Goal: Check status: Check status

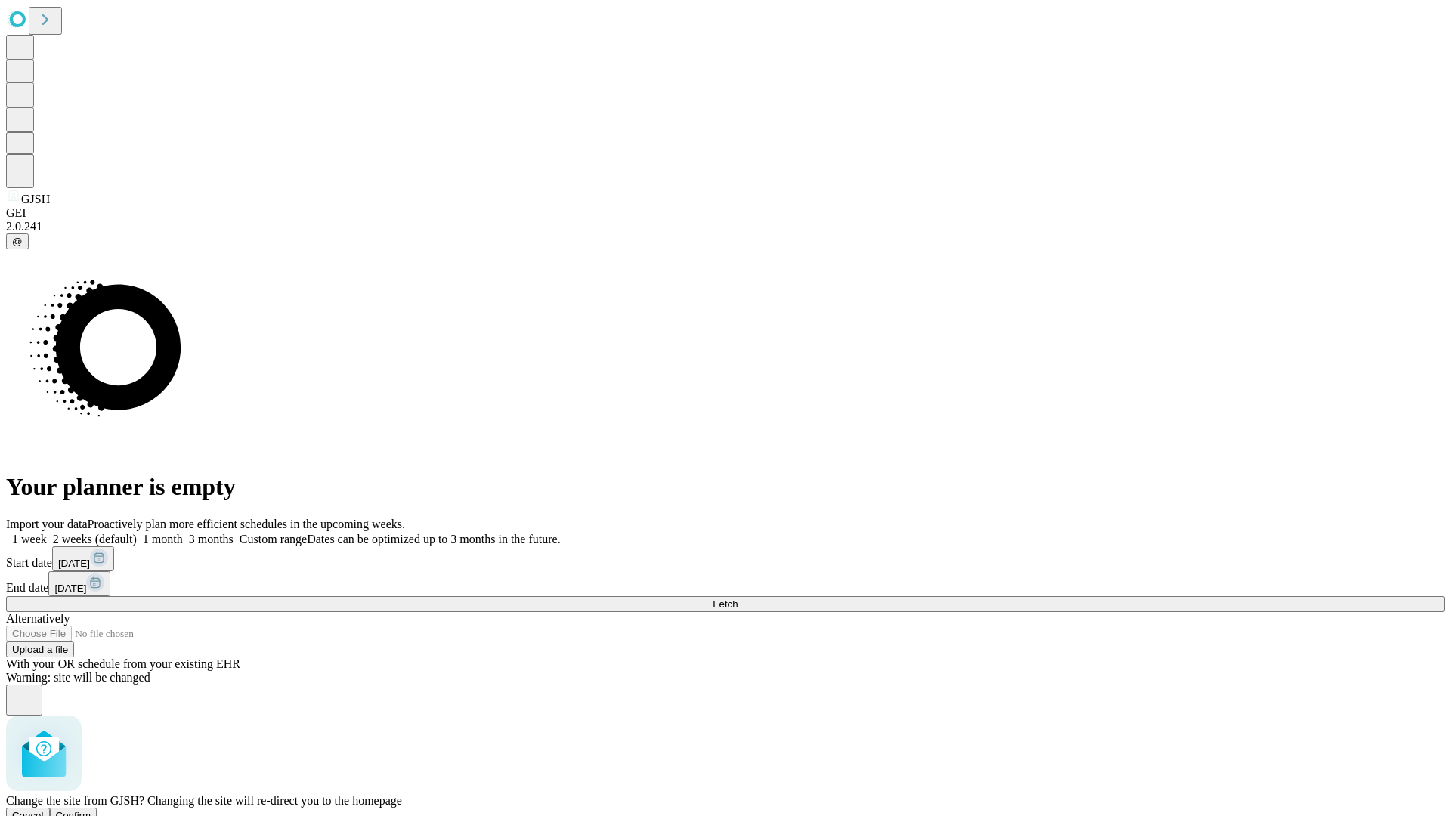
click at [91, 810] on span "Confirm" at bounding box center [74, 815] width 36 height 11
click at [137, 533] on label "2 weeks (default)" at bounding box center [92, 539] width 90 height 13
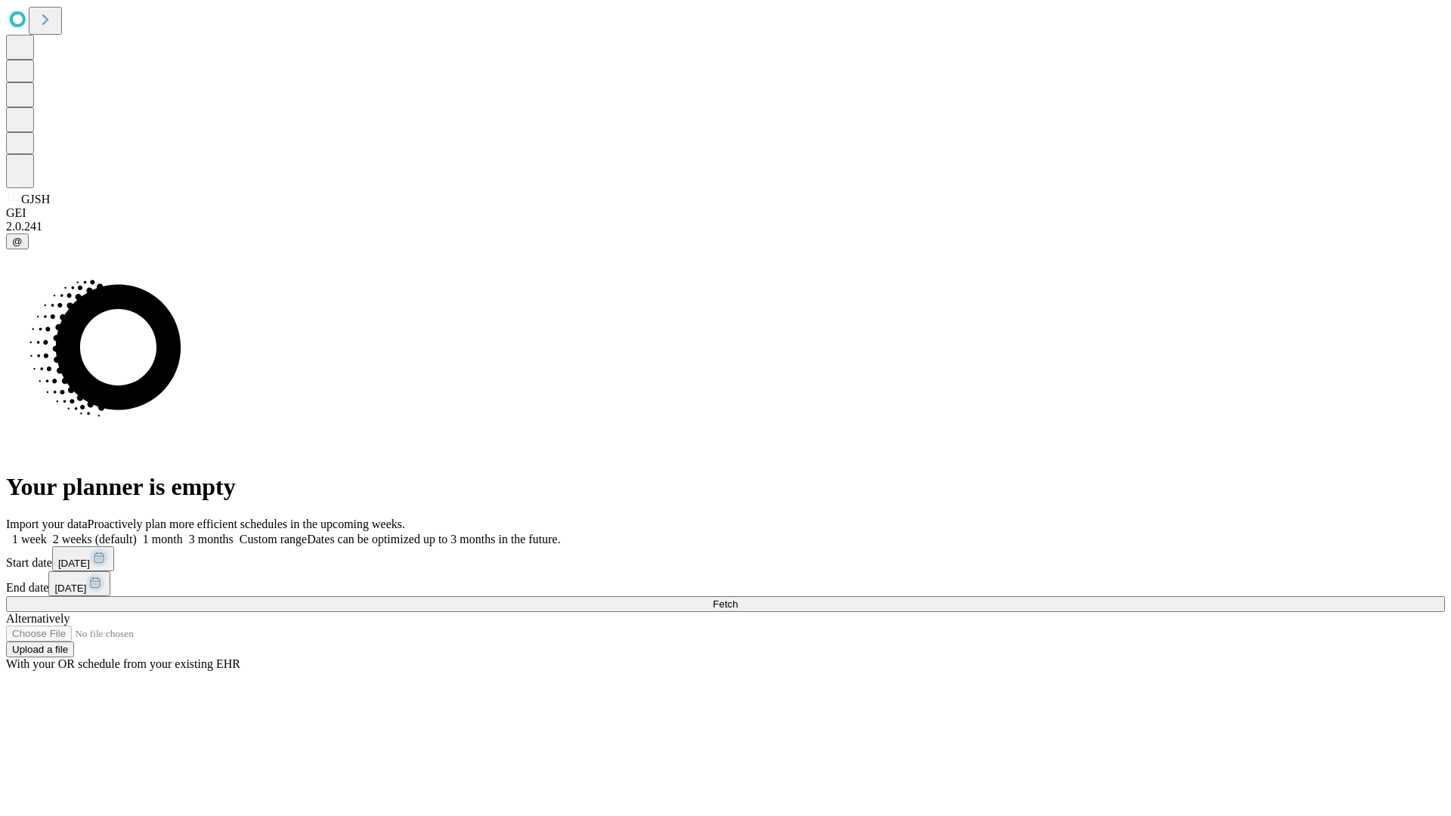
click at [737, 598] on span "Fetch" at bounding box center [724, 603] width 25 height 11
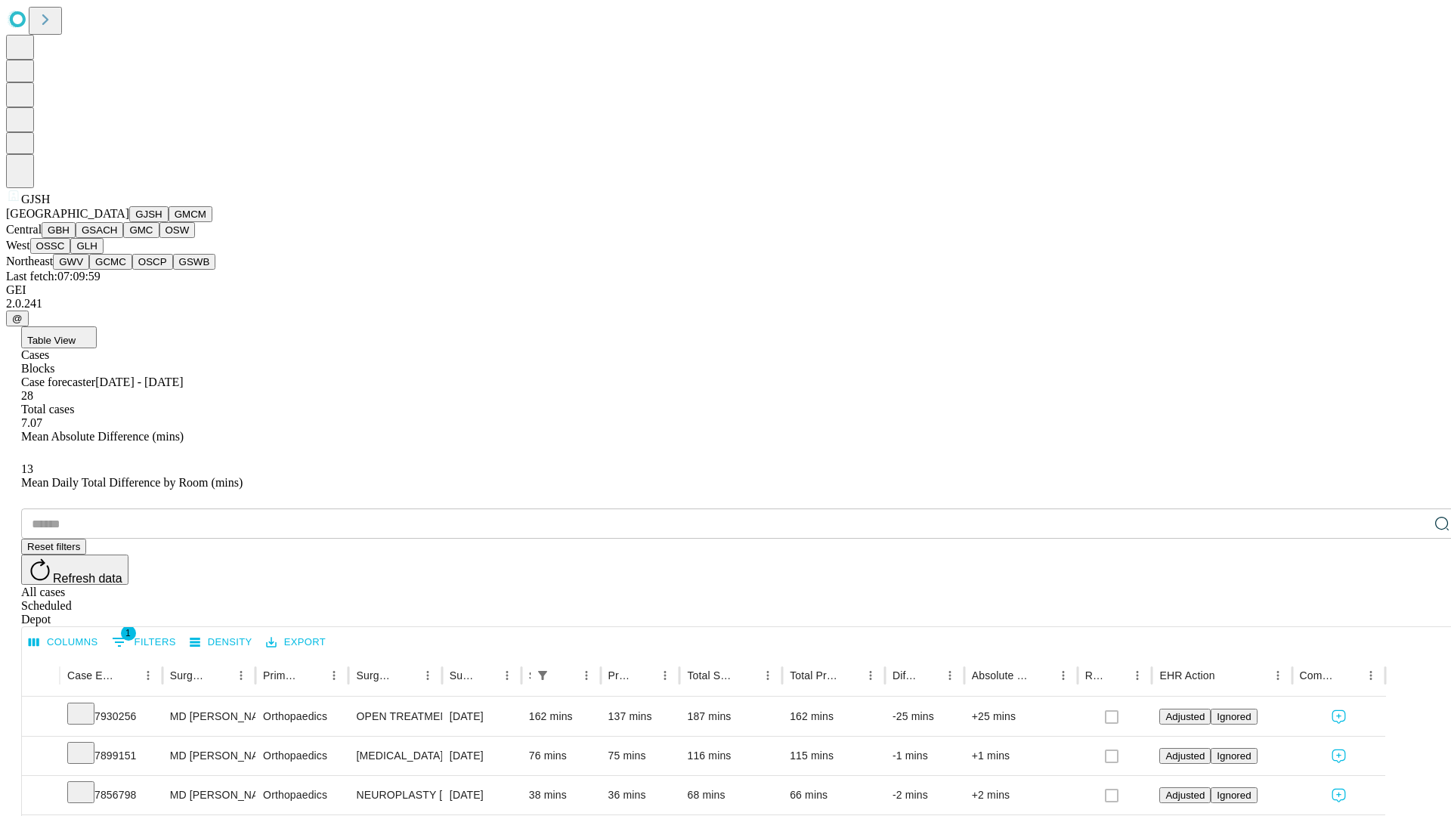
click at [168, 222] on button "GMCM" at bounding box center [190, 214] width 44 height 16
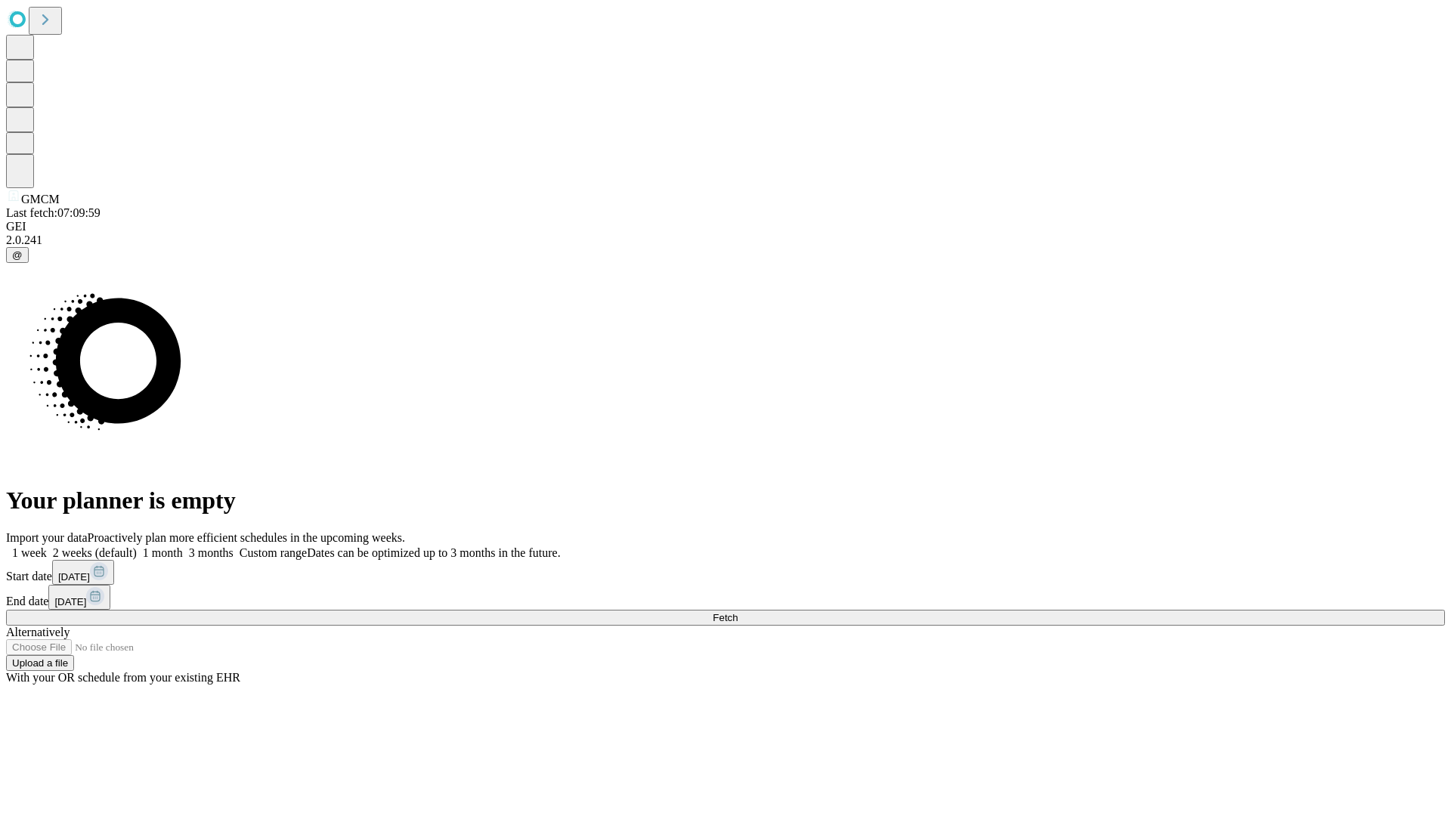
click at [137, 546] on label "2 weeks (default)" at bounding box center [92, 552] width 90 height 13
click at [737, 612] on span "Fetch" at bounding box center [724, 617] width 25 height 11
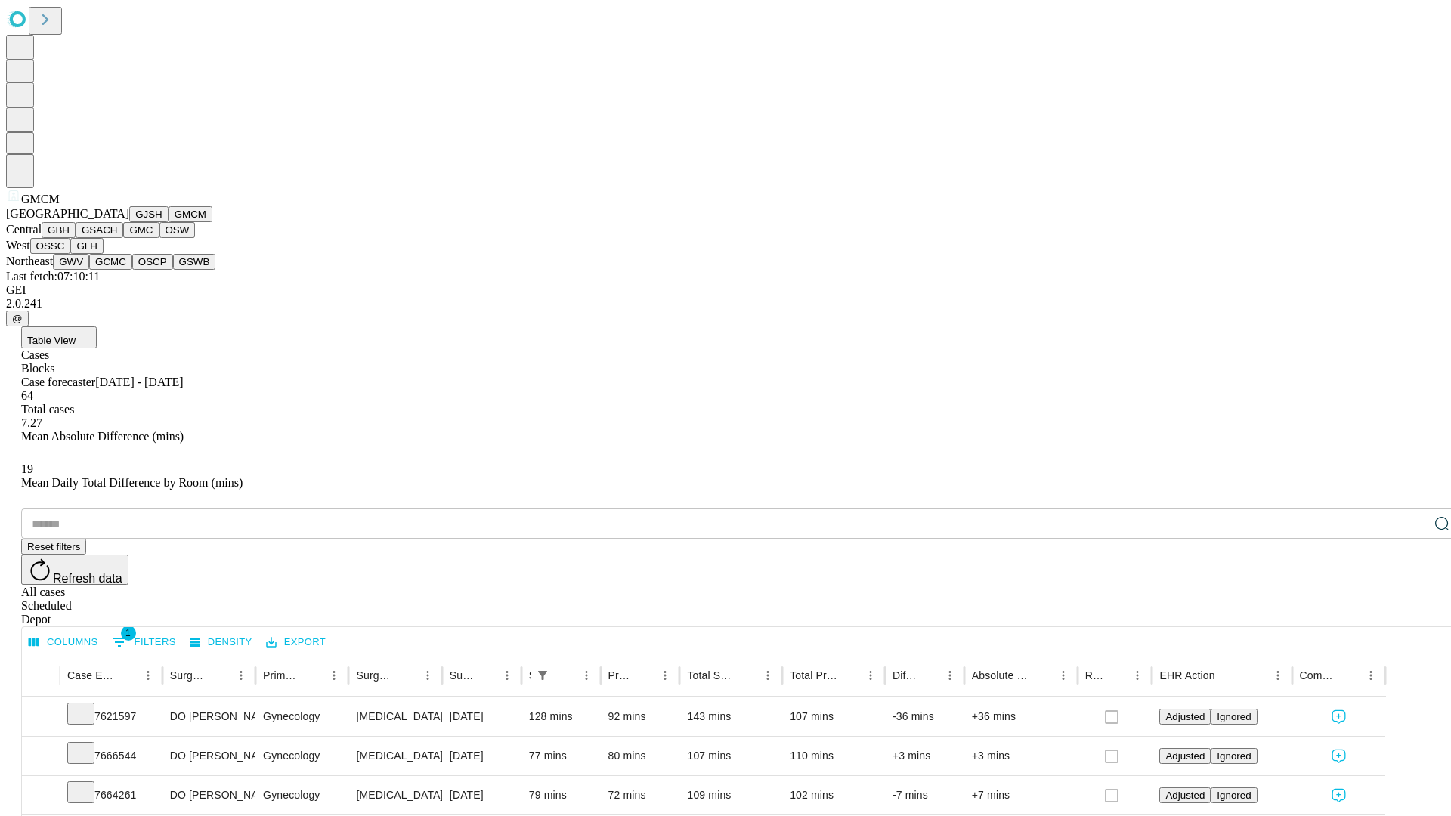
click at [76, 238] on button "GBH" at bounding box center [59, 230] width 34 height 16
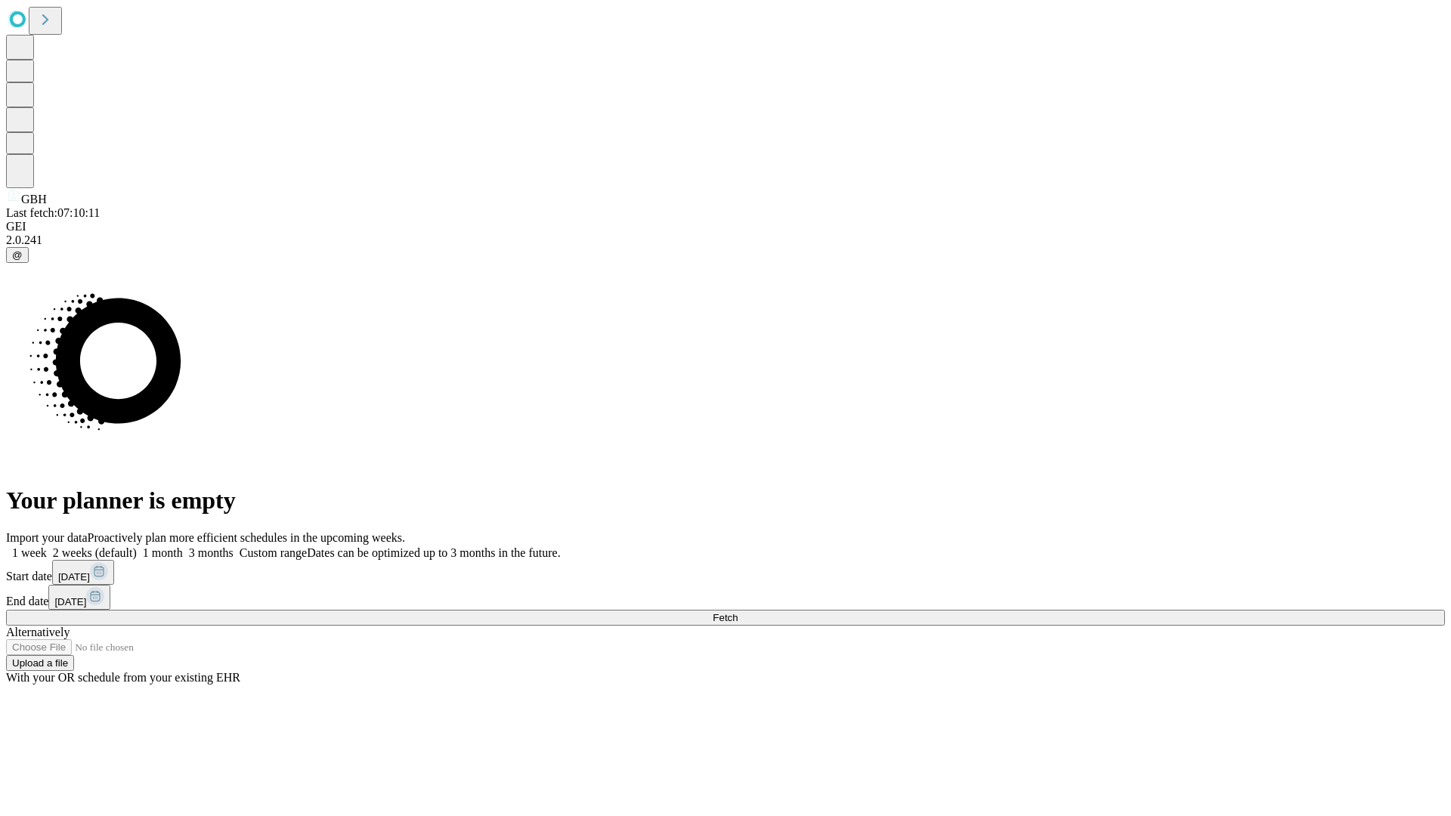
click at [137, 546] on label "2 weeks (default)" at bounding box center [92, 552] width 90 height 13
click at [737, 612] on span "Fetch" at bounding box center [724, 617] width 25 height 11
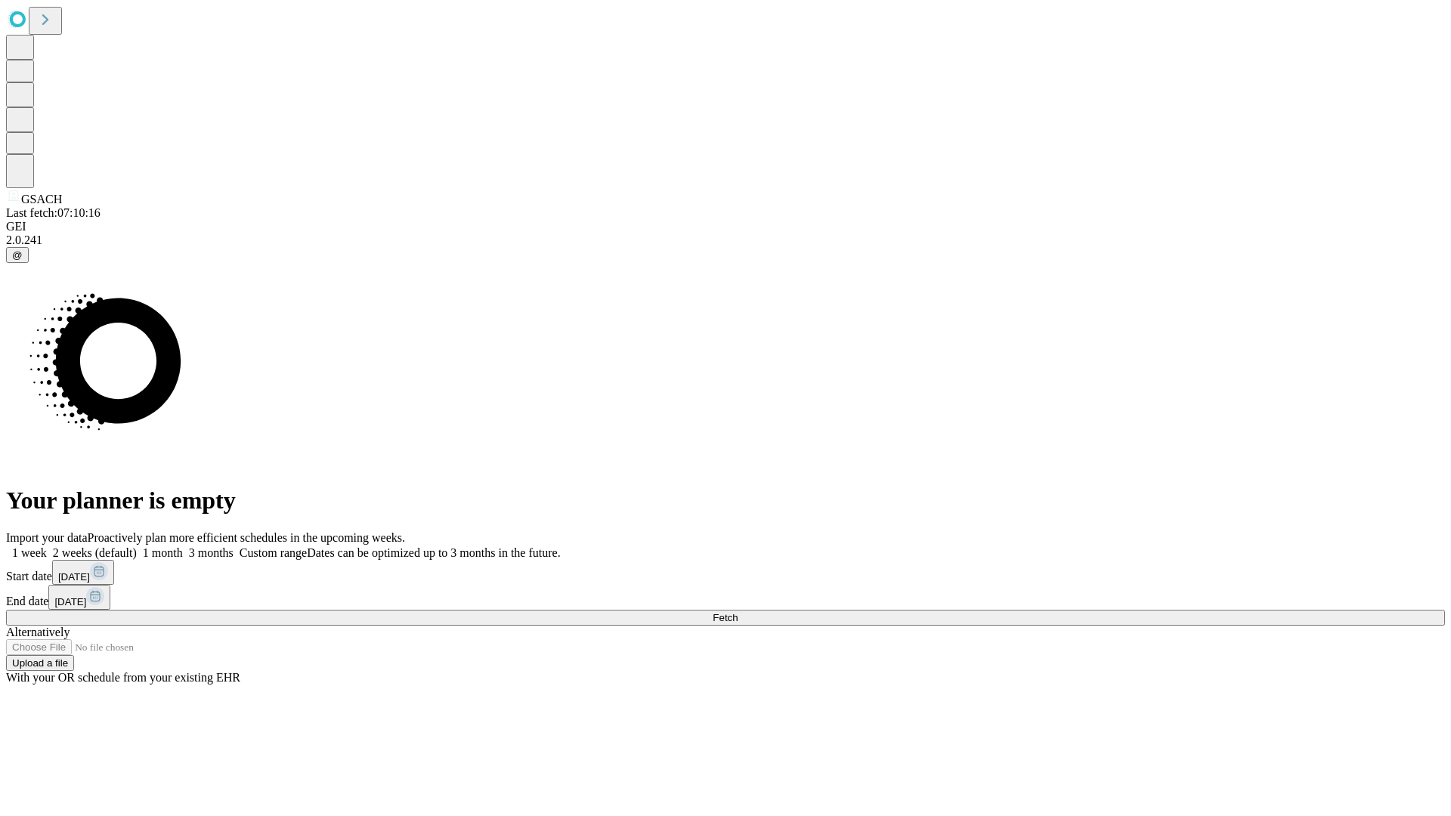
click at [137, 546] on label "2 weeks (default)" at bounding box center [92, 552] width 90 height 13
click at [737, 612] on span "Fetch" at bounding box center [724, 617] width 25 height 11
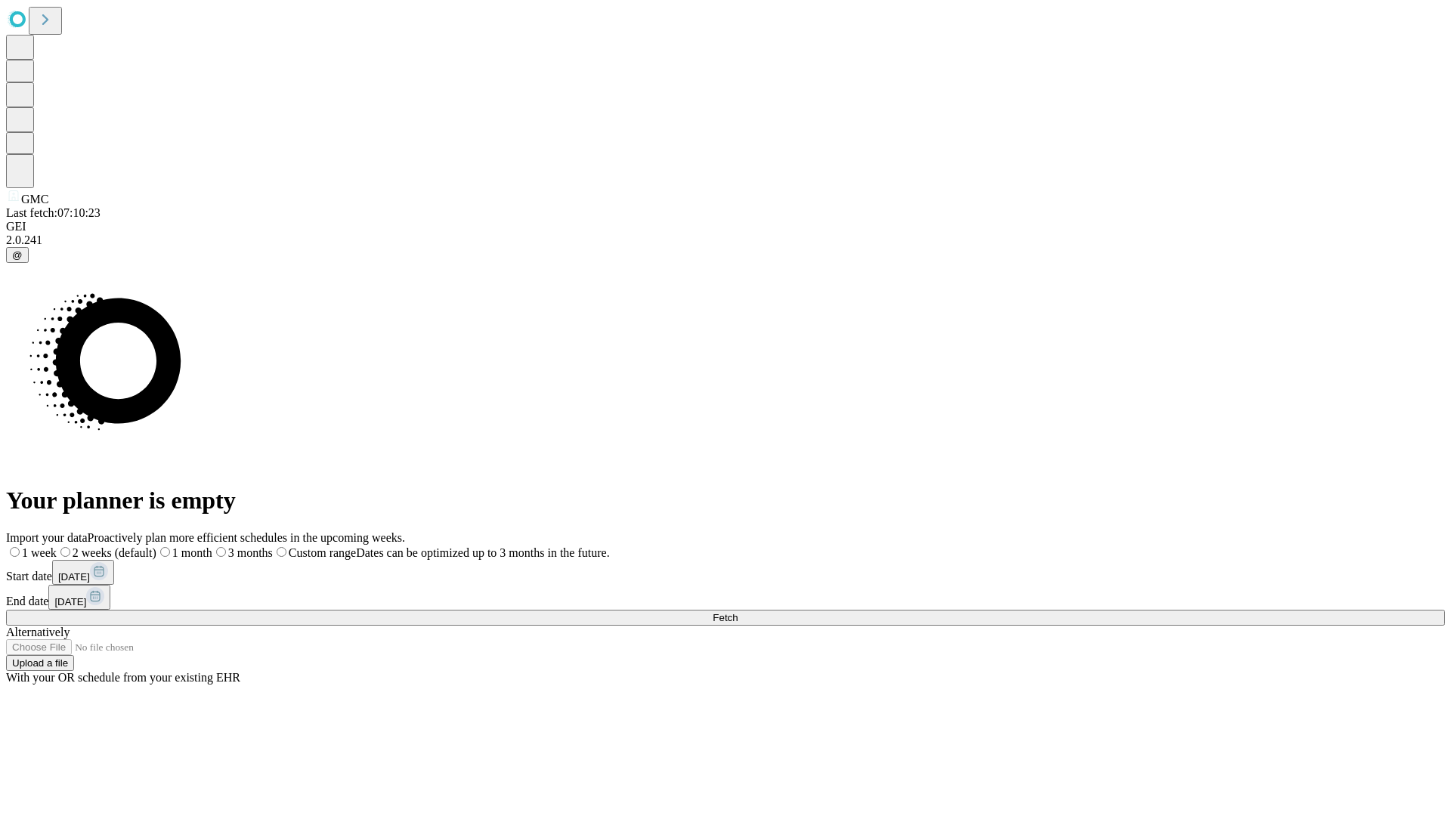
click at [156, 546] on label "2 weeks (default)" at bounding box center [107, 552] width 100 height 13
click at [737, 612] on span "Fetch" at bounding box center [724, 617] width 25 height 11
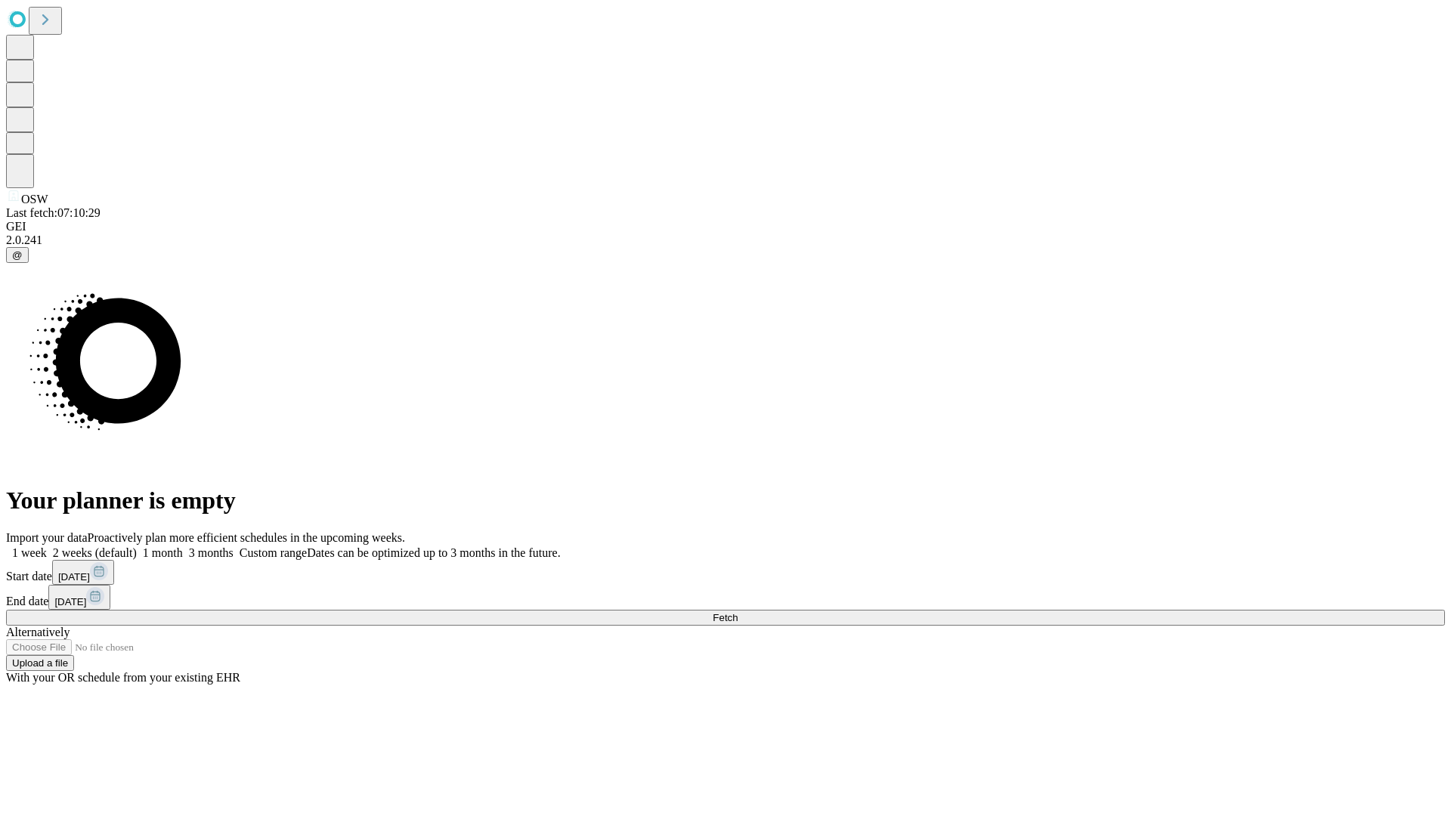
click at [137, 546] on label "2 weeks (default)" at bounding box center [92, 552] width 90 height 13
click at [737, 612] on span "Fetch" at bounding box center [724, 617] width 25 height 11
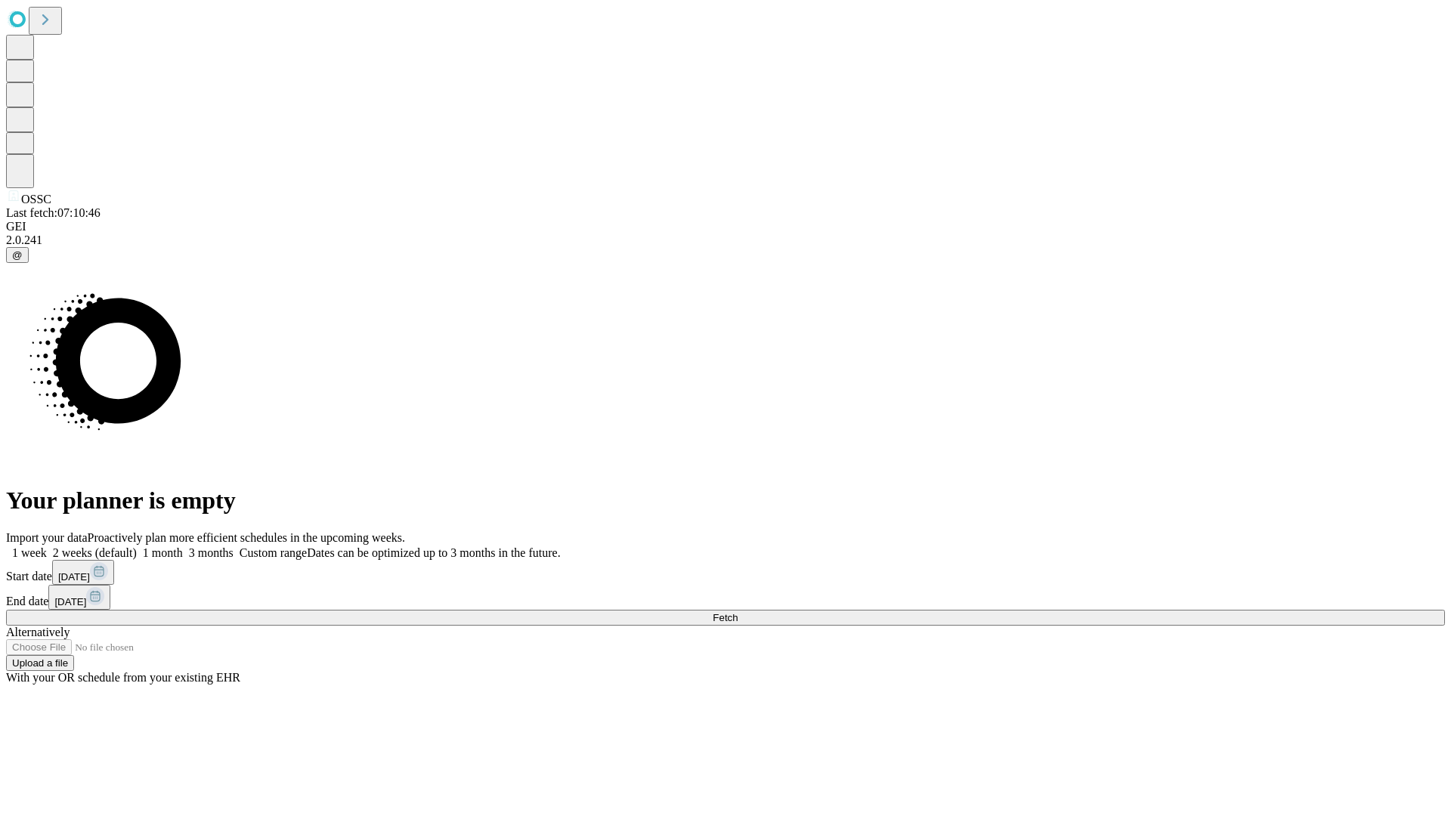
click at [737, 612] on span "Fetch" at bounding box center [724, 617] width 25 height 11
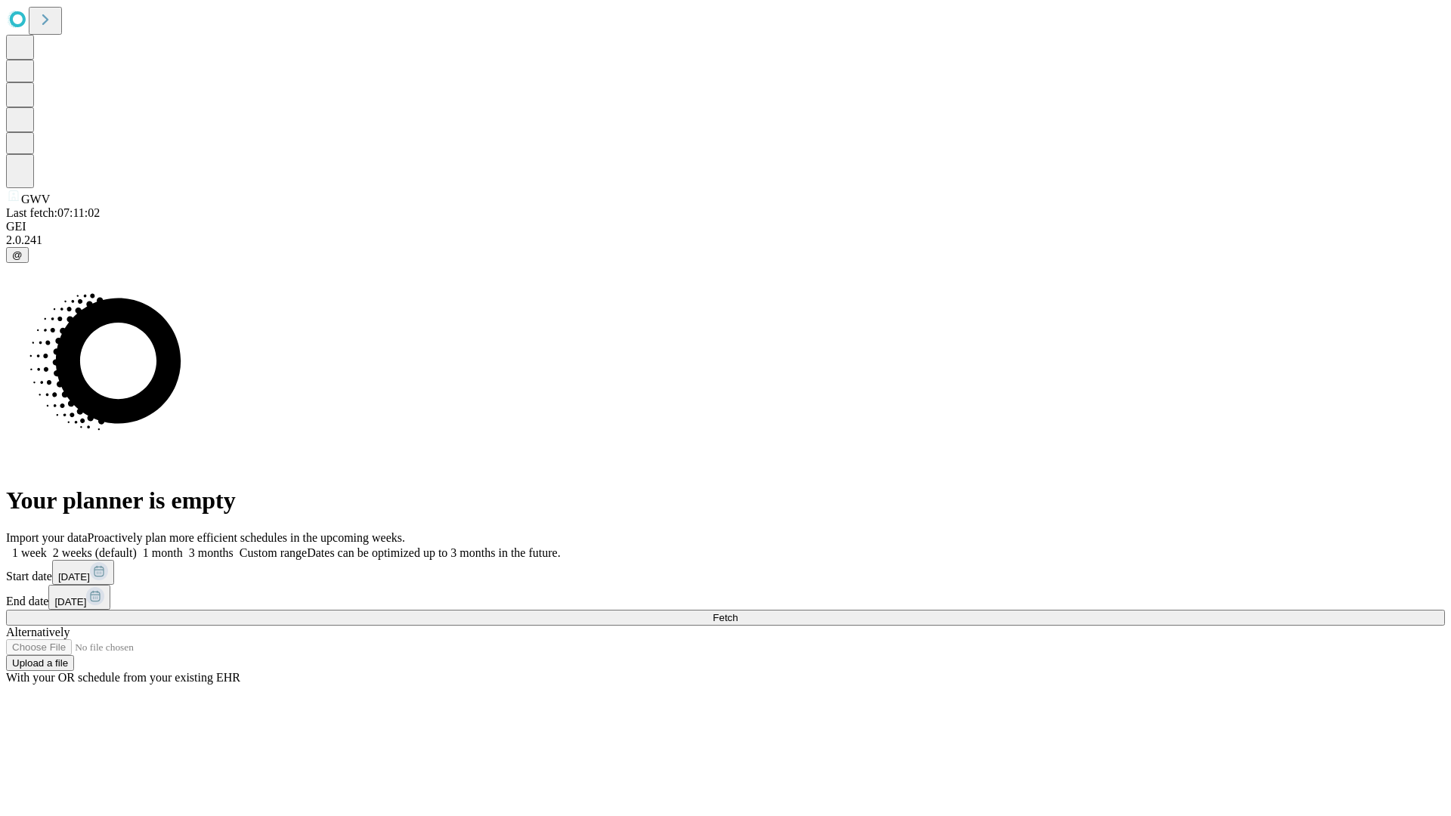
click at [137, 546] on label "2 weeks (default)" at bounding box center [92, 552] width 90 height 13
click at [737, 612] on span "Fetch" at bounding box center [724, 617] width 25 height 11
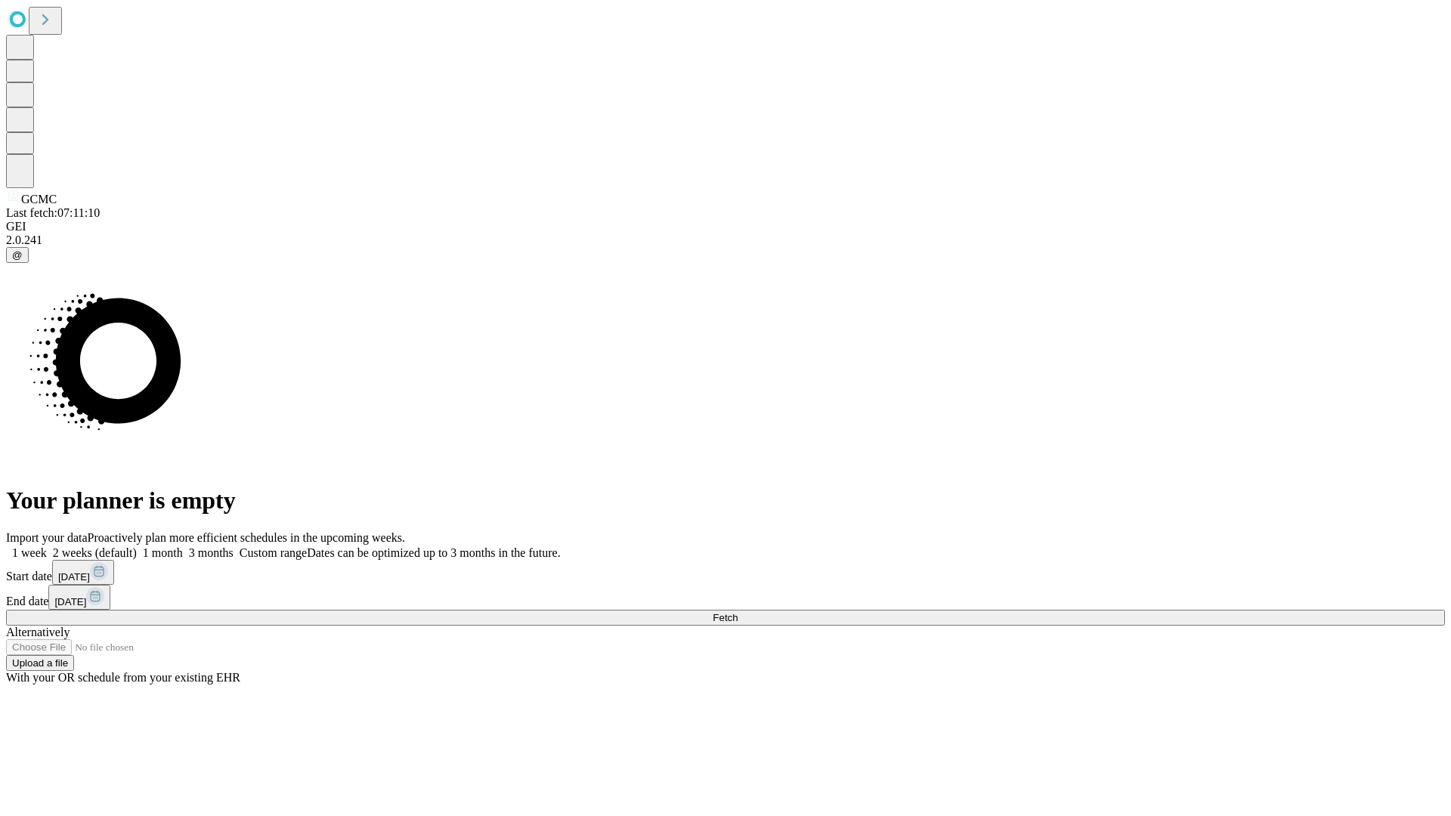
click at [137, 546] on label "2 weeks (default)" at bounding box center [92, 552] width 90 height 13
click at [737, 612] on span "Fetch" at bounding box center [724, 617] width 25 height 11
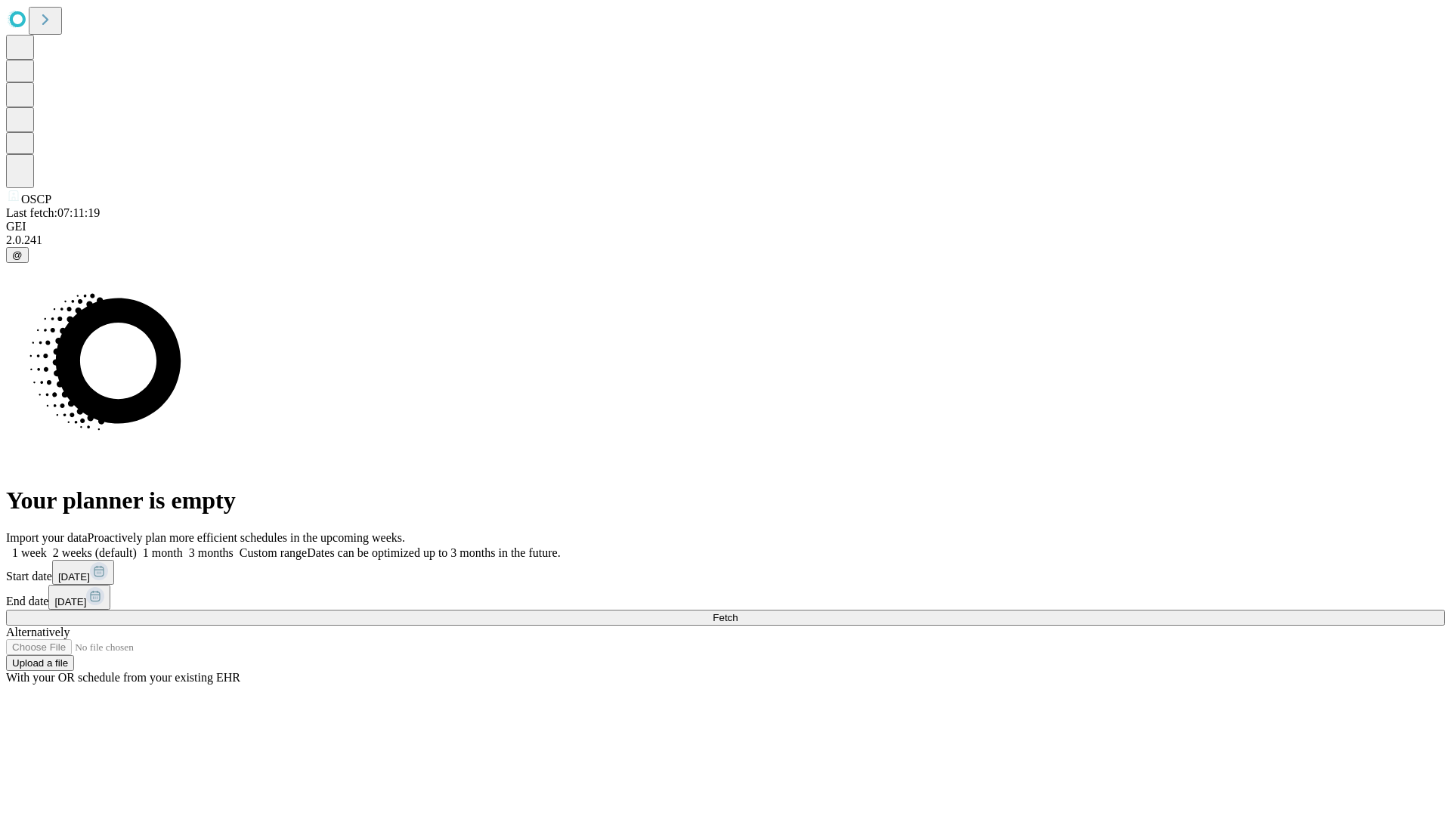
click at [137, 546] on label "2 weeks (default)" at bounding box center [92, 552] width 90 height 13
click at [737, 612] on span "Fetch" at bounding box center [724, 617] width 25 height 11
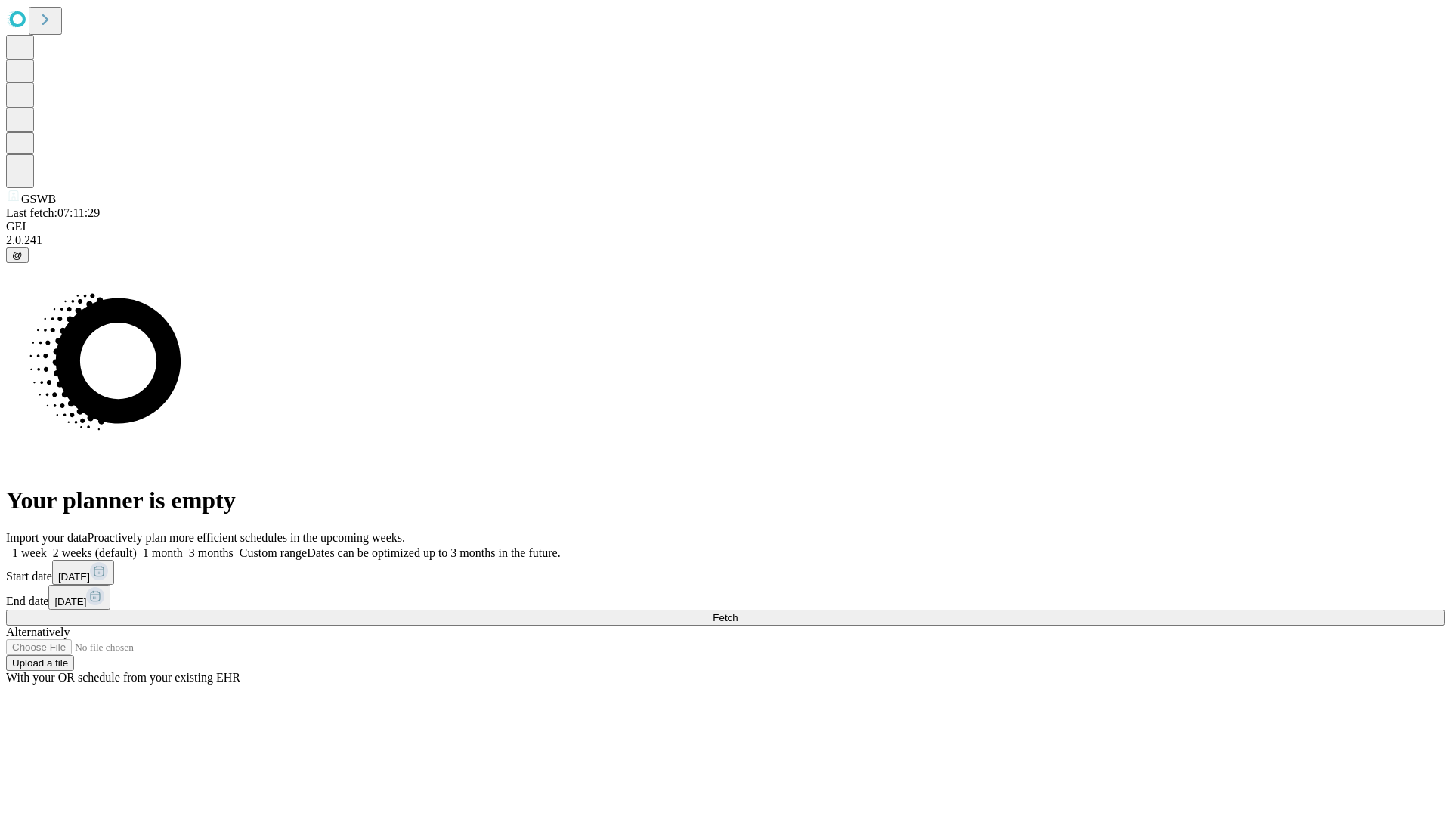
click at [137, 546] on label "2 weeks (default)" at bounding box center [92, 552] width 90 height 13
click at [737, 612] on span "Fetch" at bounding box center [724, 617] width 25 height 11
